Goal: Transaction & Acquisition: Purchase product/service

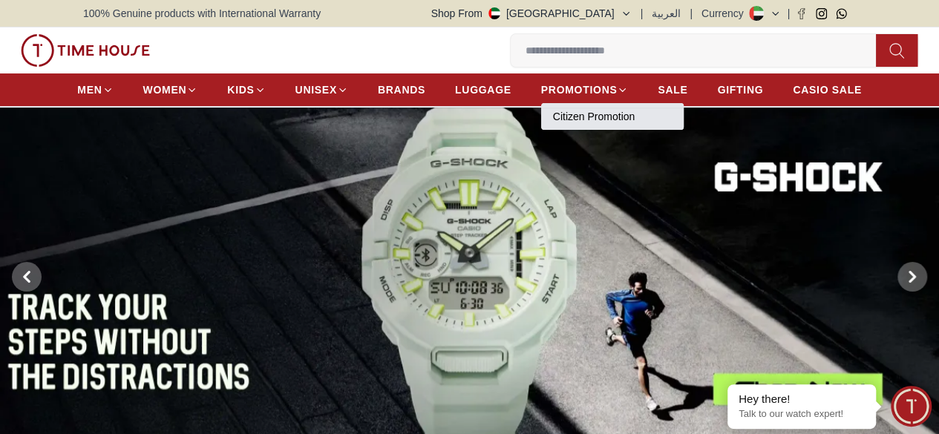
click at [611, 118] on link "Citizen Promotion" at bounding box center [612, 116] width 119 height 15
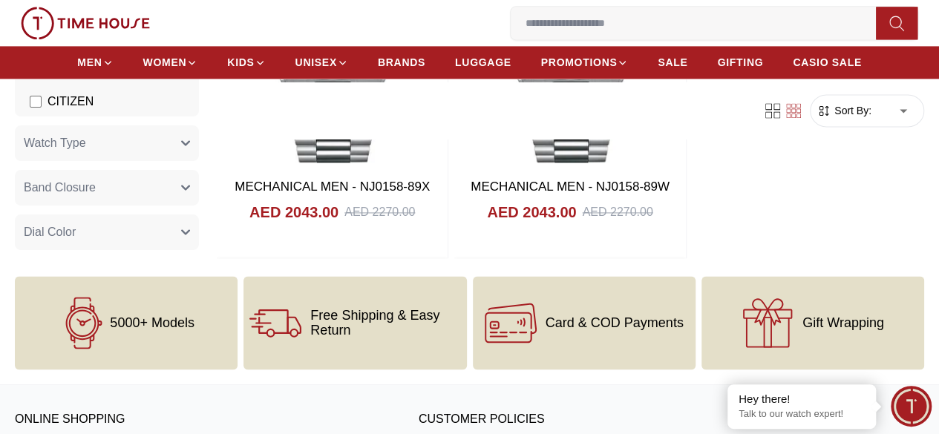
scroll to position [890, 0]
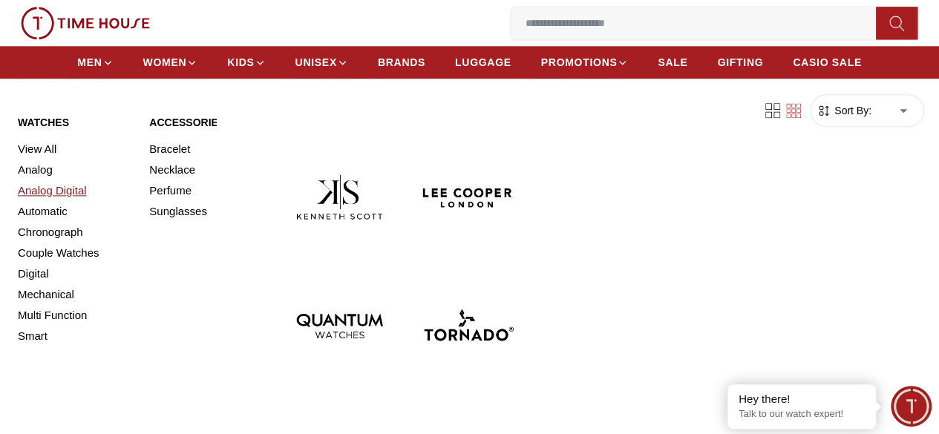
click at [70, 201] on link "Analog Digital" at bounding box center [75, 190] width 114 height 21
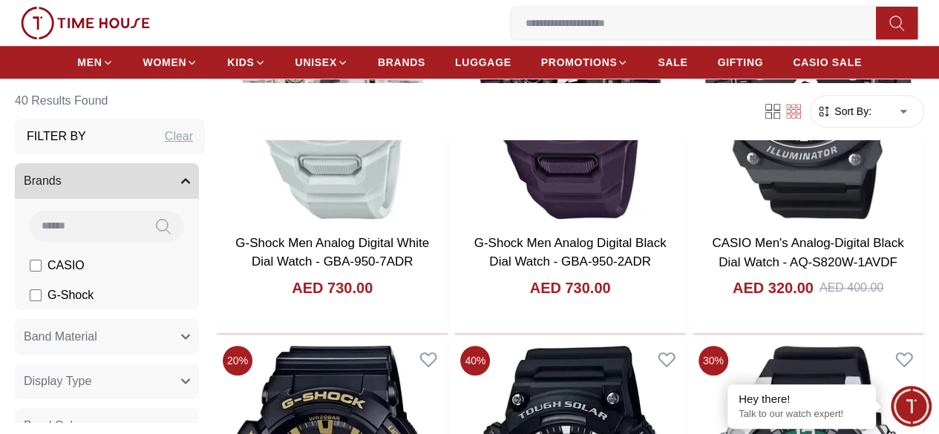
scroll to position [297, 0]
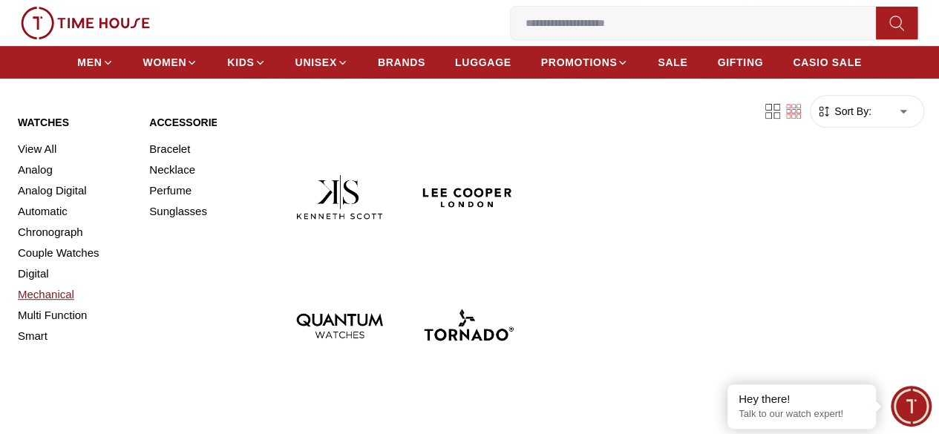
click at [48, 305] on link "Mechanical" at bounding box center [75, 294] width 114 height 21
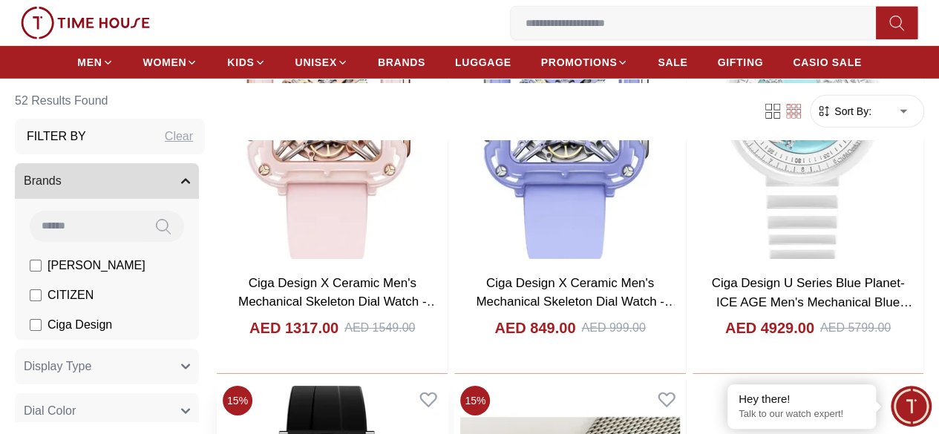
scroll to position [2523, 0]
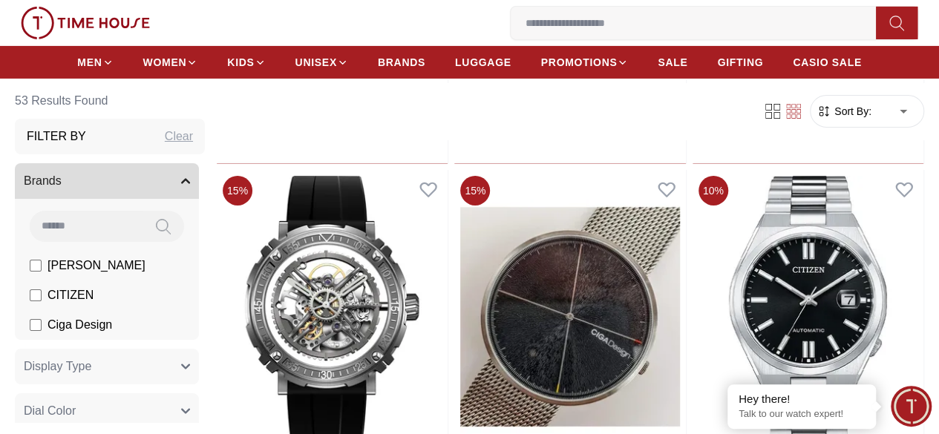
scroll to position [2449, 0]
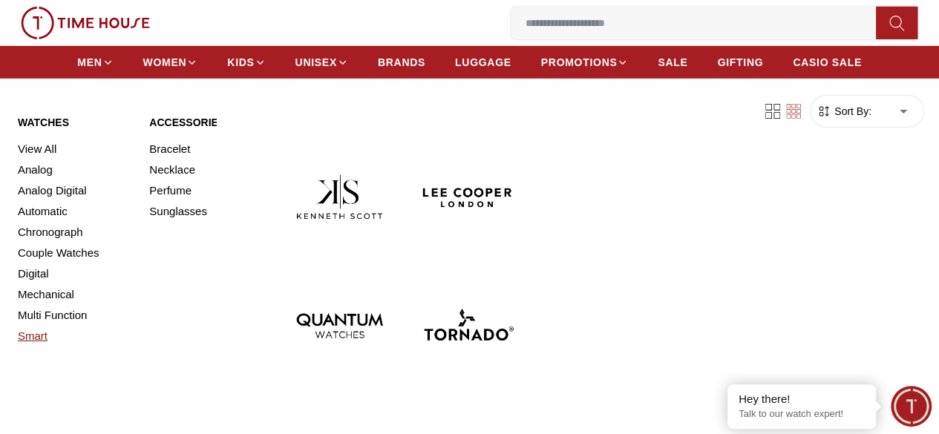
click at [29, 347] on link "Smart" at bounding box center [75, 336] width 114 height 21
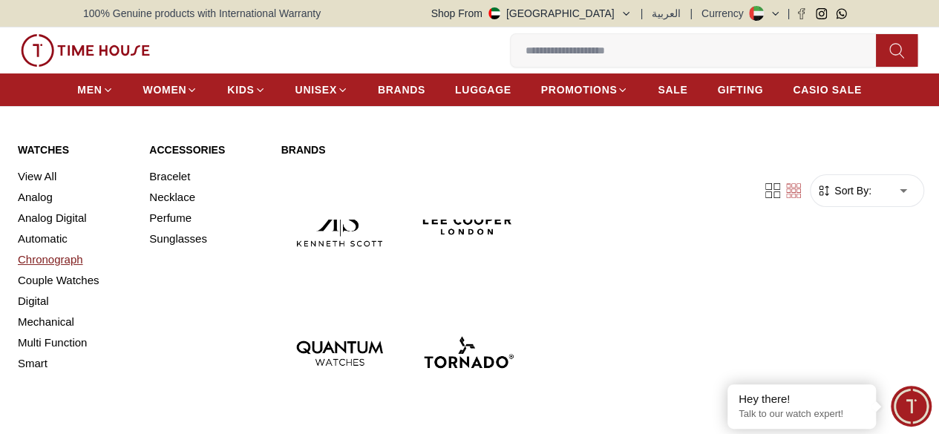
click at [51, 270] on link "Chronograph" at bounding box center [75, 259] width 114 height 21
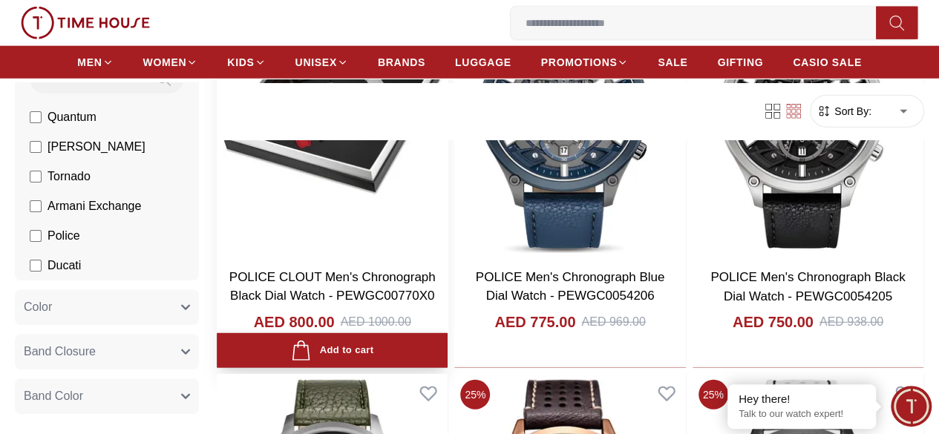
scroll to position [1929, 0]
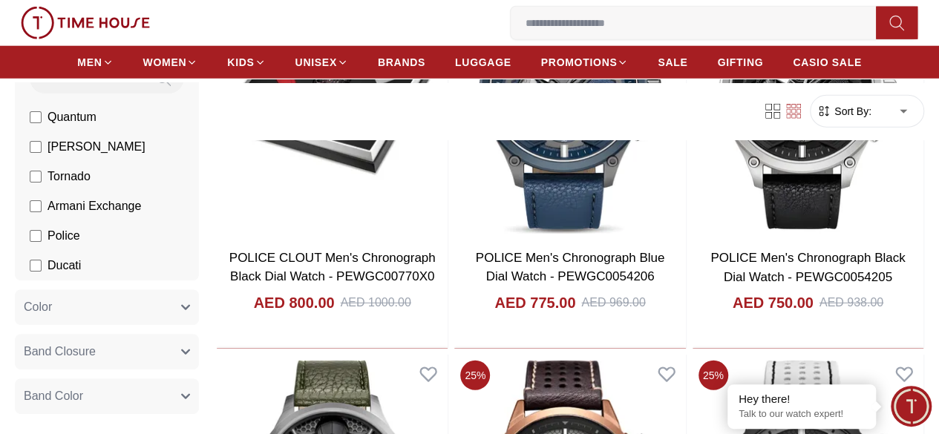
click at [773, 117] on span "Sort By:" at bounding box center [851, 111] width 40 height 15
click at [773, 111] on span "Sort By:" at bounding box center [851, 111] width 40 height 15
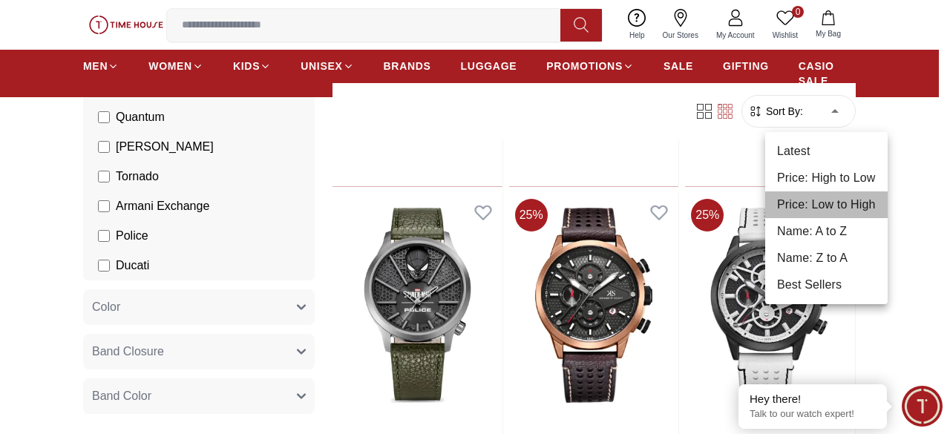
click at [773, 201] on li "Price: Low to High" at bounding box center [826, 204] width 122 height 27
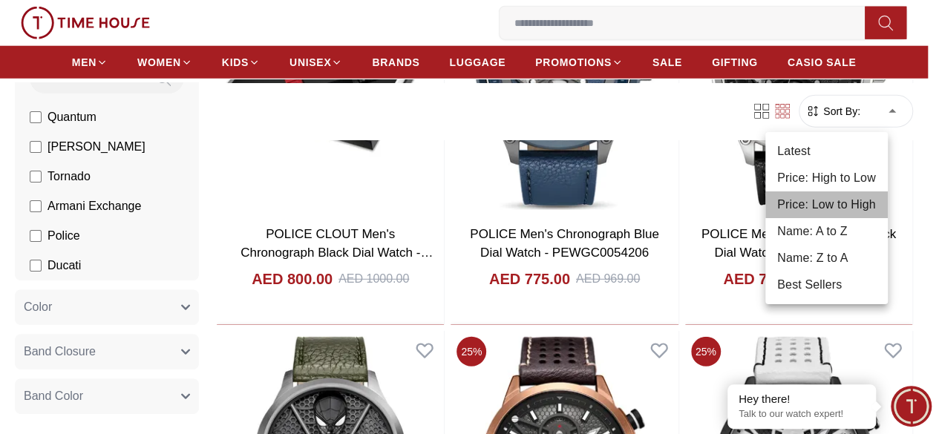
type input "*"
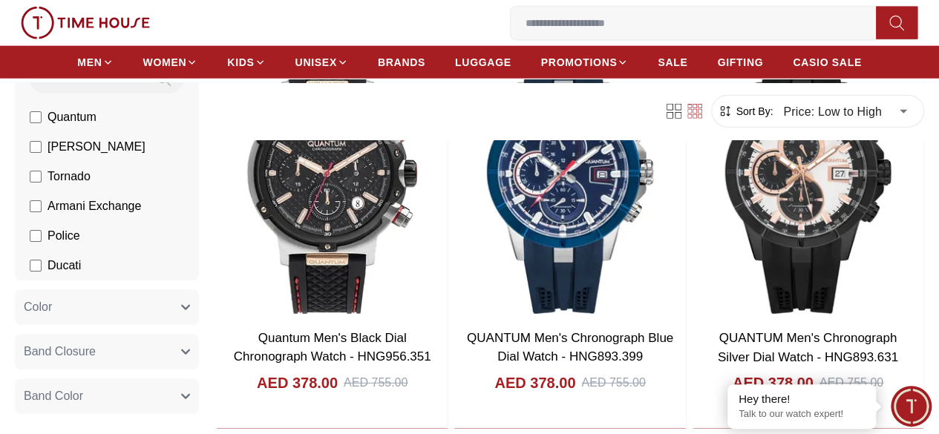
scroll to position [2004, 0]
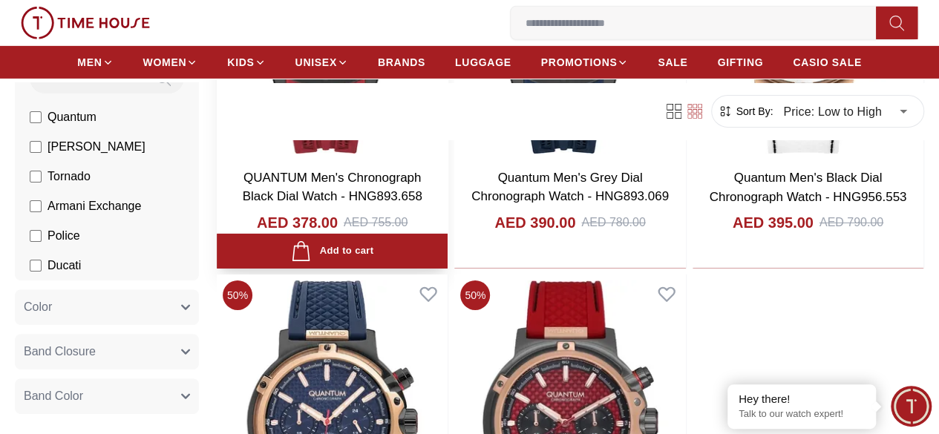
scroll to position [2671, 0]
